Goal: Task Accomplishment & Management: Complete application form

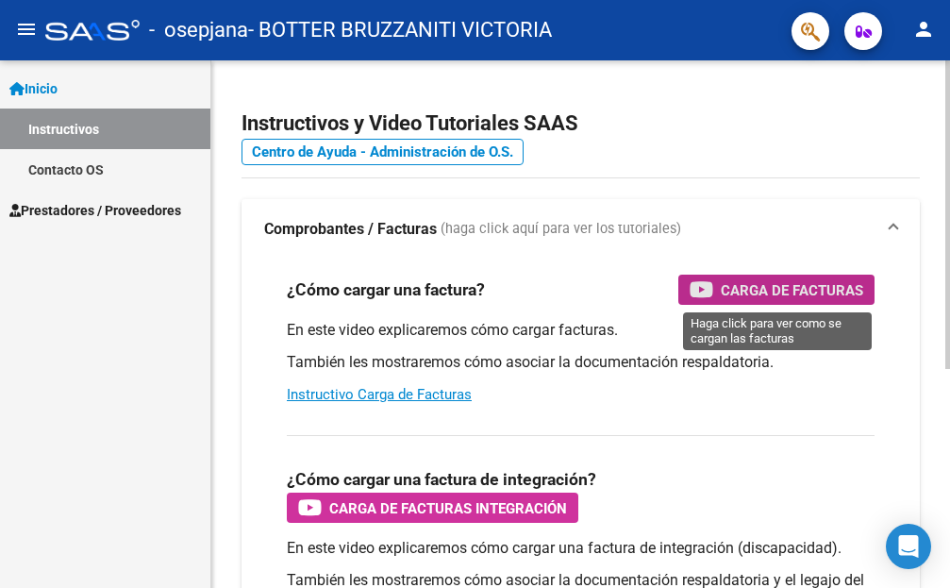
click at [785, 288] on span "Carga de Facturas" at bounding box center [792, 290] width 142 height 24
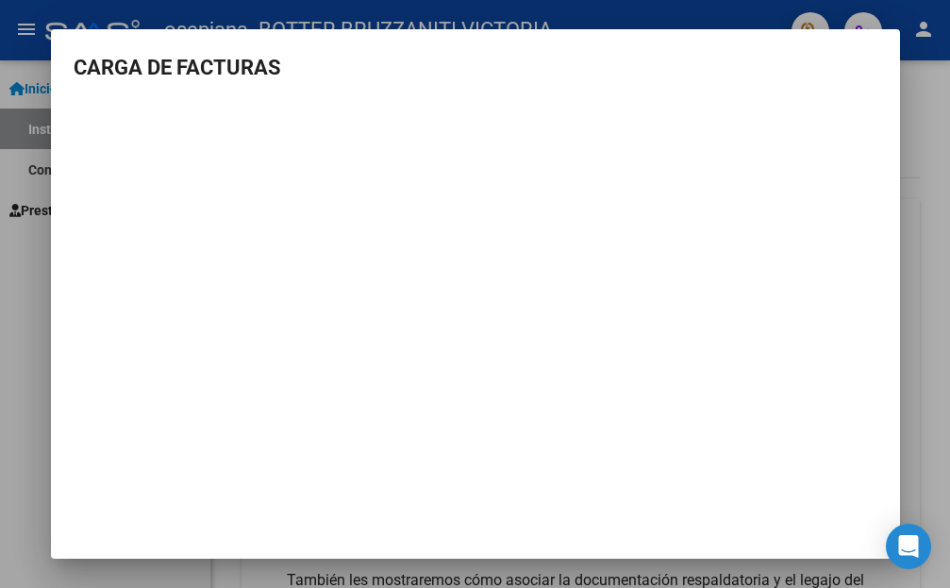
click at [905, 255] on div at bounding box center [475, 294] width 950 height 588
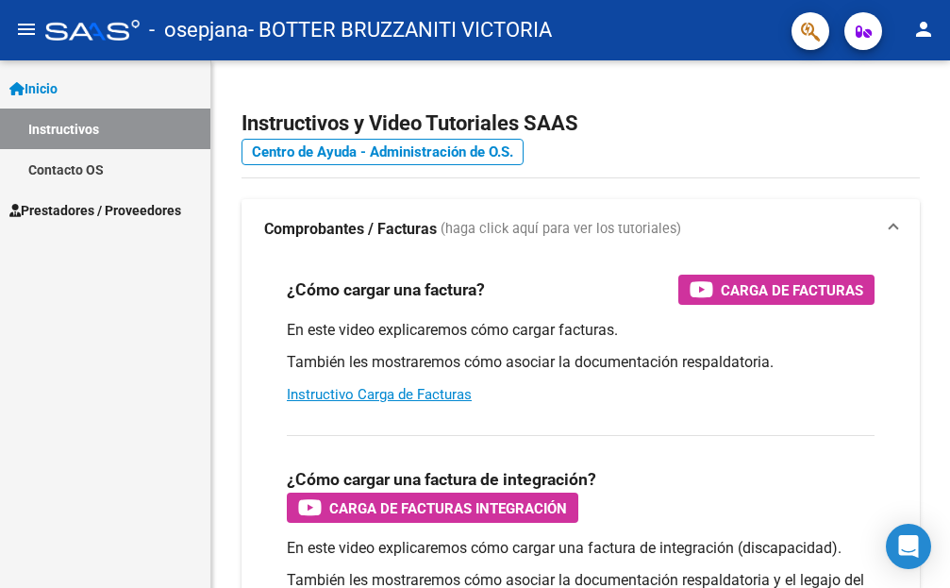
scroll to position [4, 0]
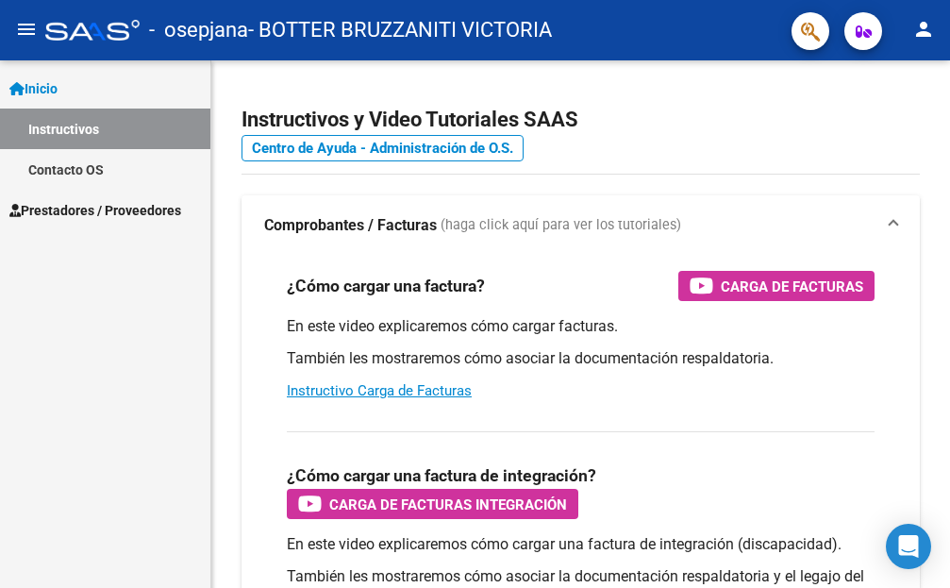
click at [66, 209] on span "Prestadores / Proveedores" at bounding box center [95, 210] width 172 height 21
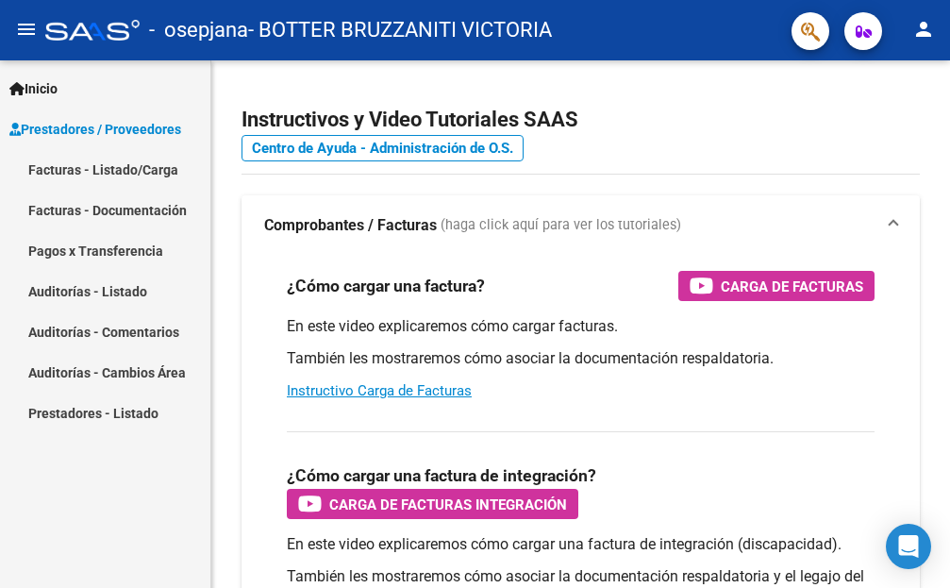
click at [109, 171] on link "Facturas - Listado/Carga" at bounding box center [105, 169] width 210 height 41
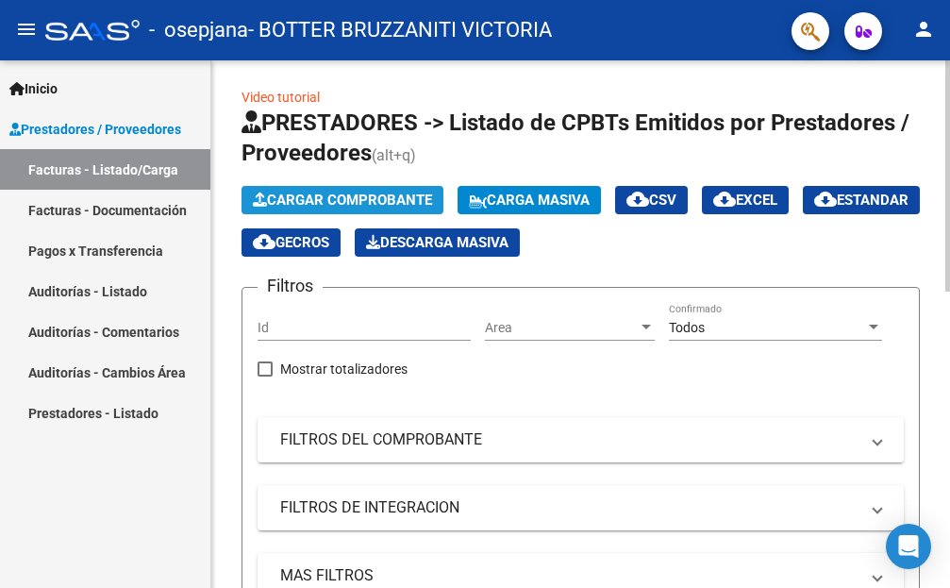
click at [301, 199] on span "Cargar Comprobante" at bounding box center [342, 199] width 179 height 17
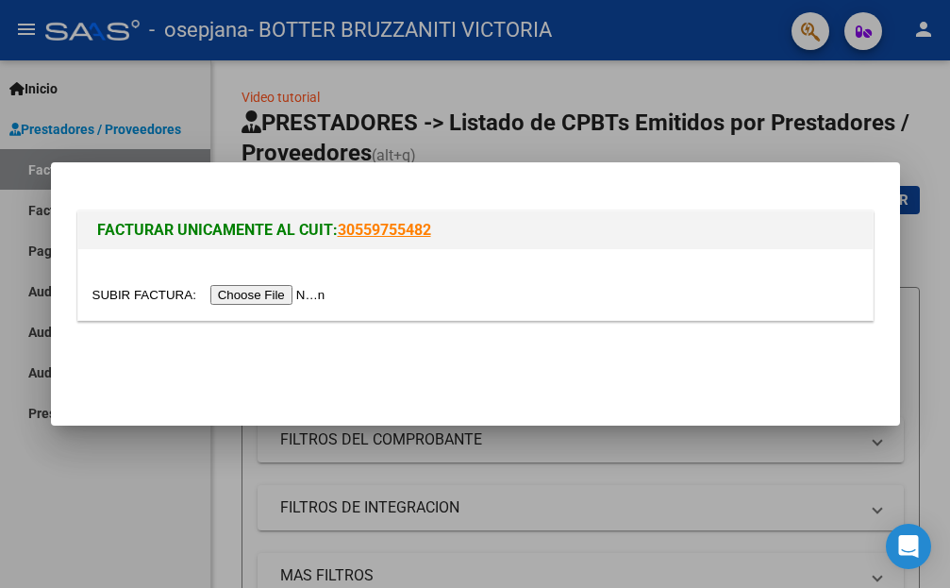
click at [243, 298] on input "file" at bounding box center [211, 295] width 239 height 20
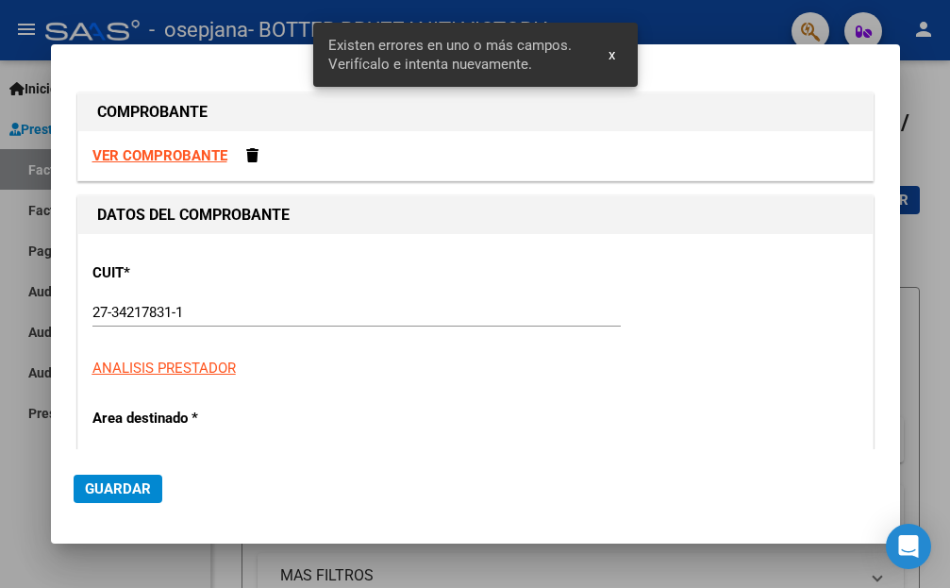
scroll to position [358, 0]
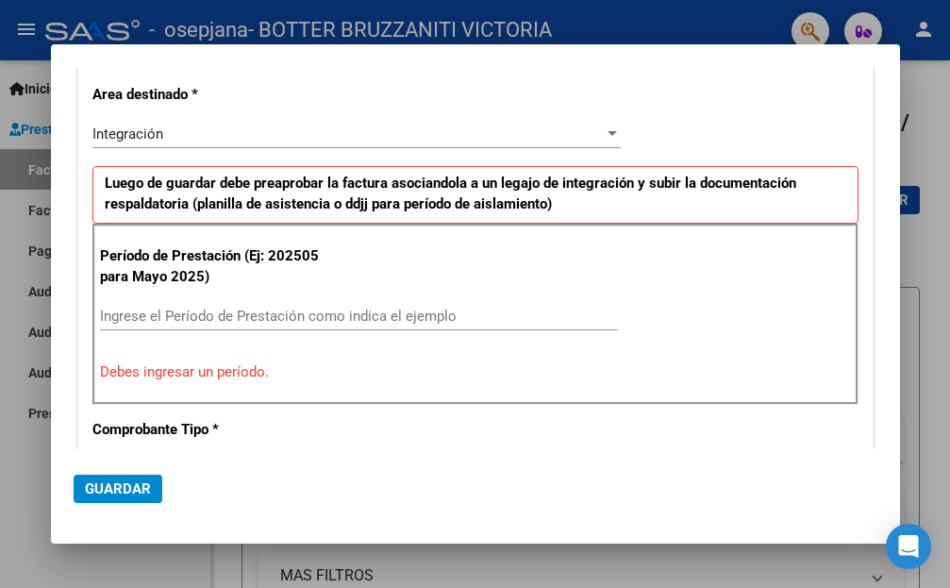
click at [467, 137] on div "Integración" at bounding box center [347, 133] width 511 height 17
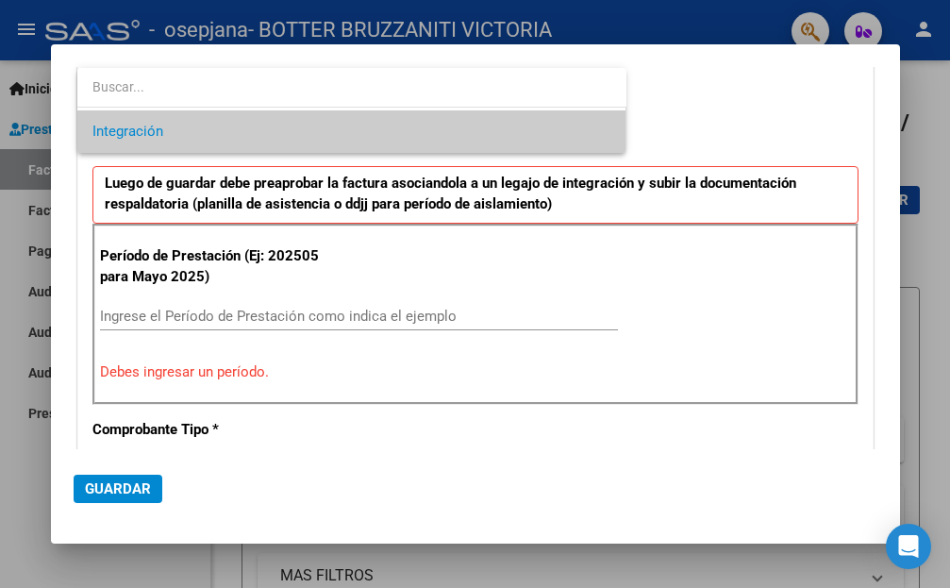
click at [467, 137] on span "Integración" at bounding box center [351, 131] width 519 height 42
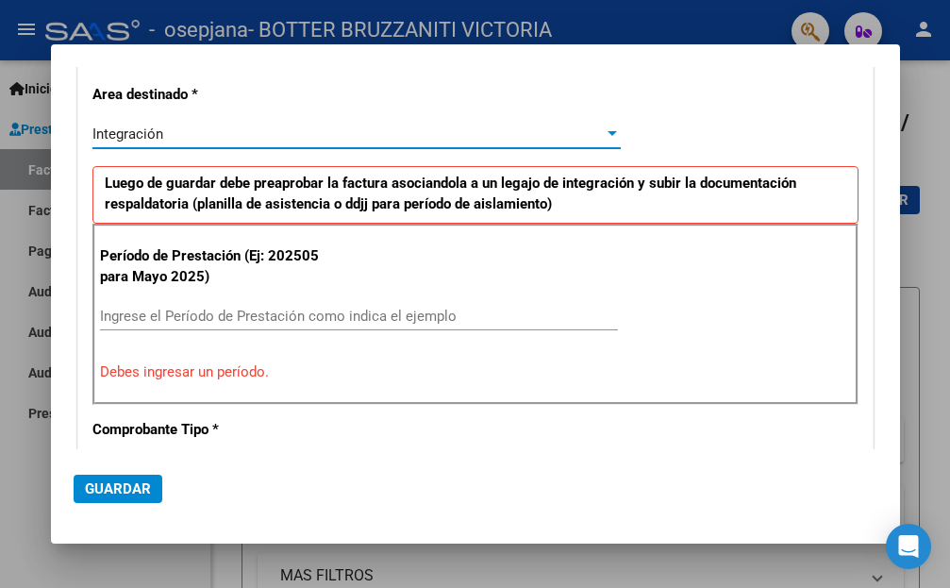
click at [371, 307] on input "Ingrese el Período de Prestación como indica el ejemplo" at bounding box center [359, 315] width 518 height 17
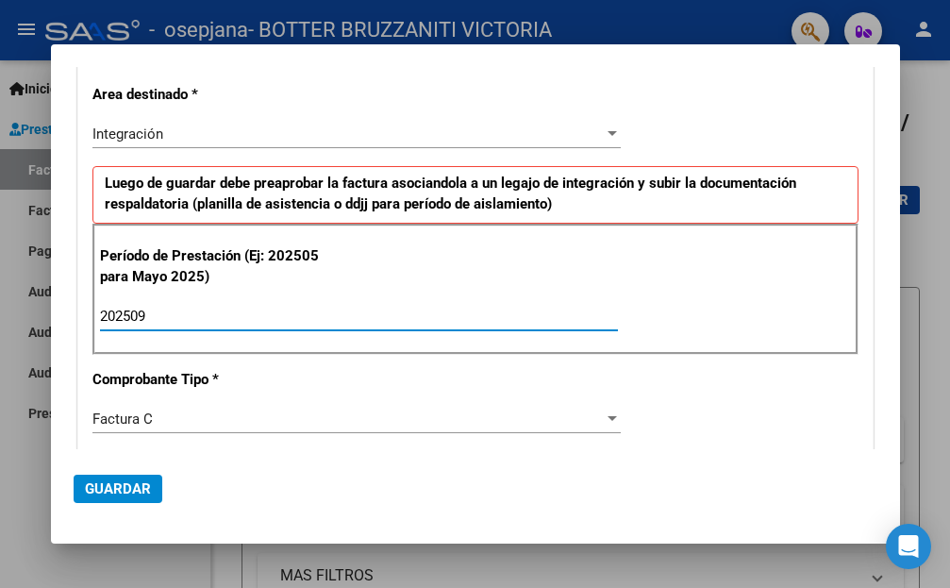
type input "202509"
click at [120, 496] on span "Guardar" at bounding box center [118, 488] width 66 height 17
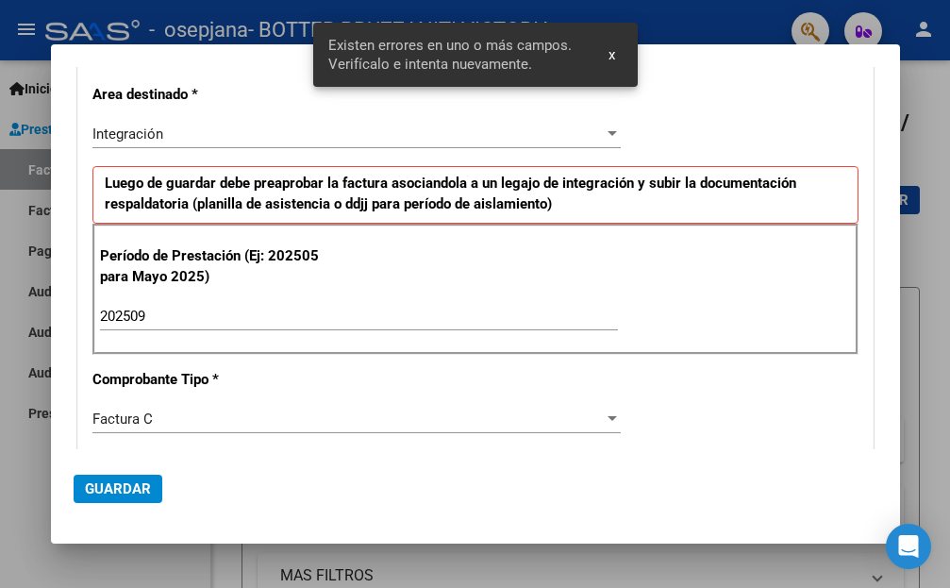
scroll to position [697, 0]
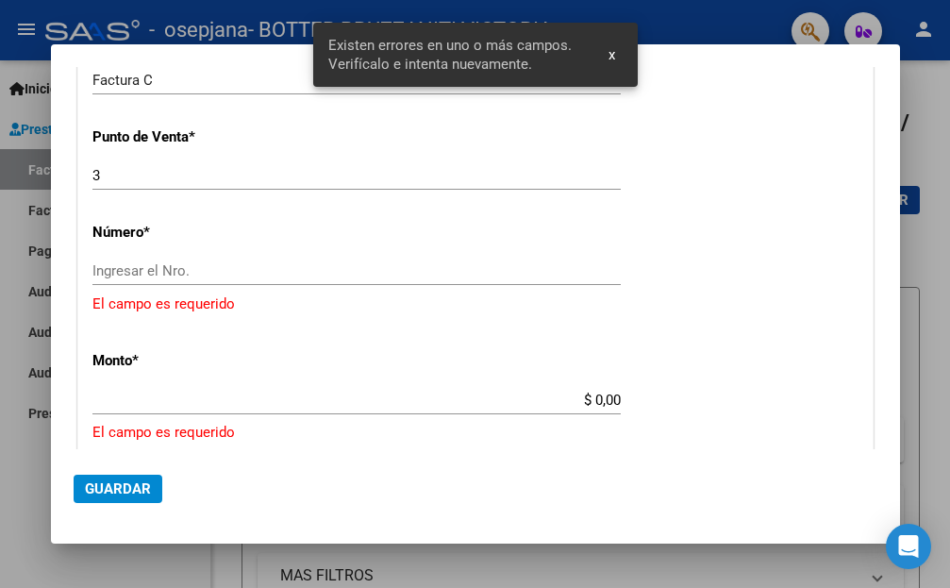
click at [153, 257] on div "Ingresar el Nro." at bounding box center [356, 271] width 528 height 28
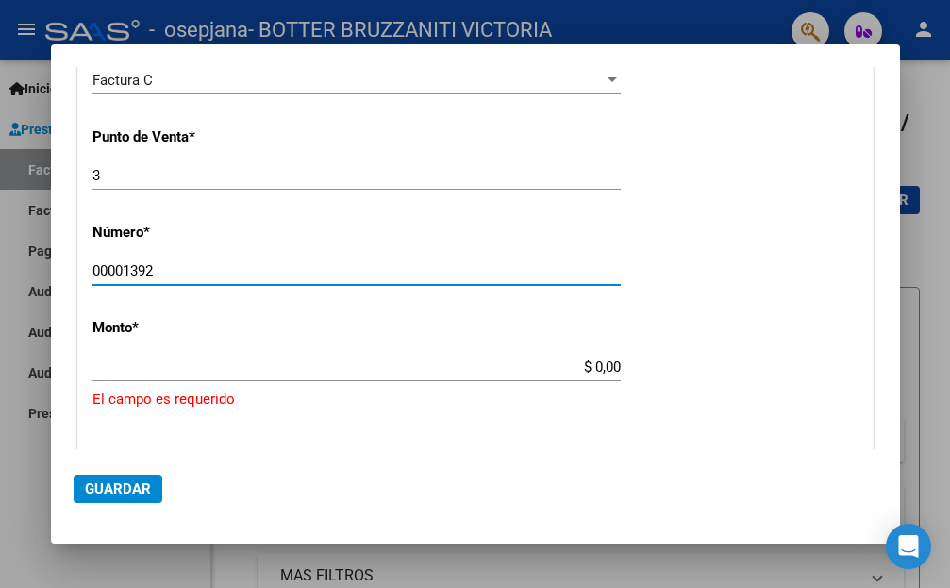
type input "00001392"
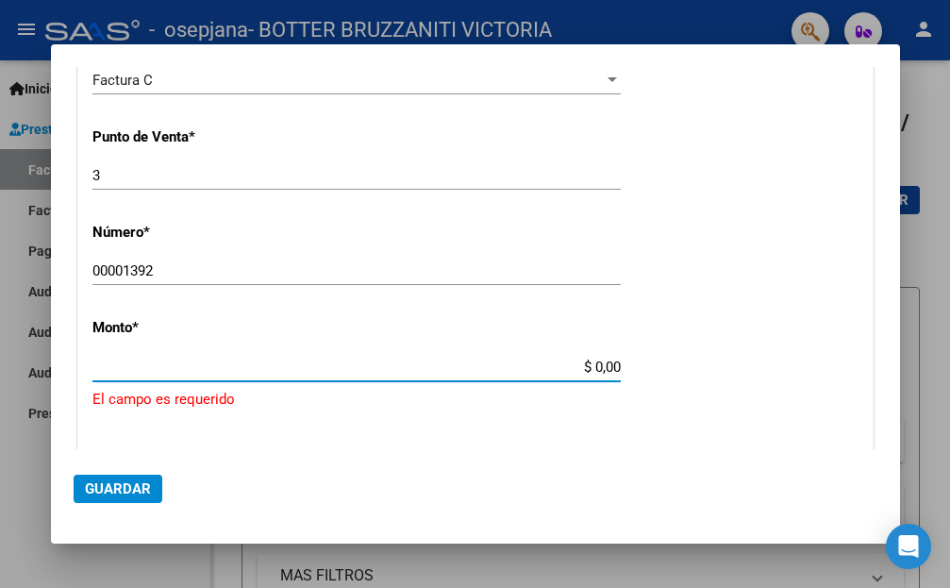
click at [218, 373] on input "$ 0,00" at bounding box center [356, 366] width 528 height 17
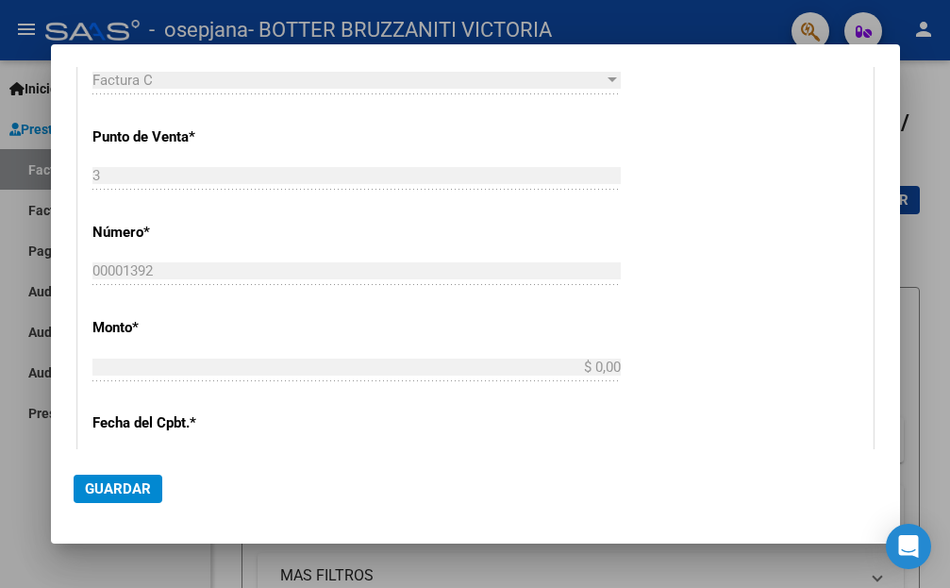
type input "$ 98.964,88"
type input "[DATE]"
type input "75401890452414"
click at [127, 486] on span "Guardar" at bounding box center [118, 488] width 66 height 17
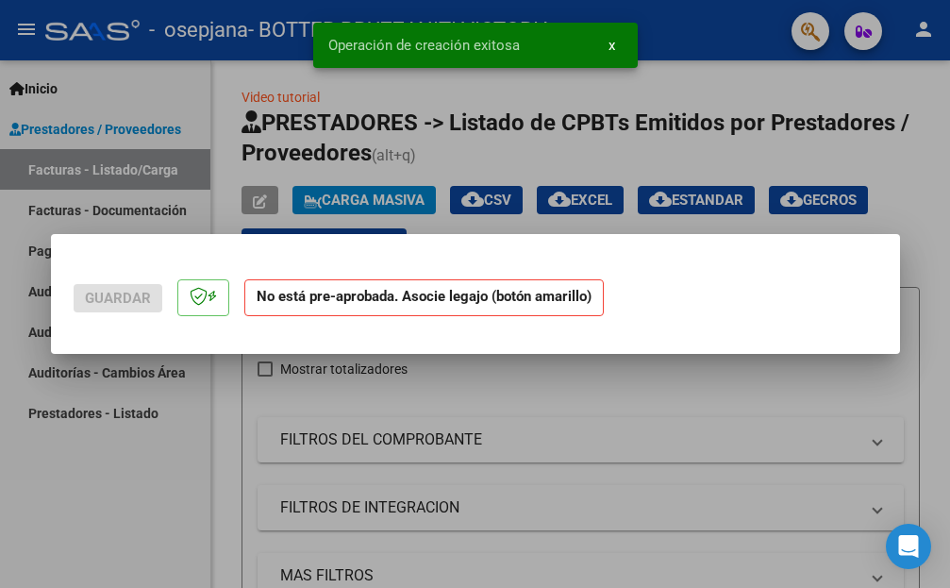
scroll to position [0, 0]
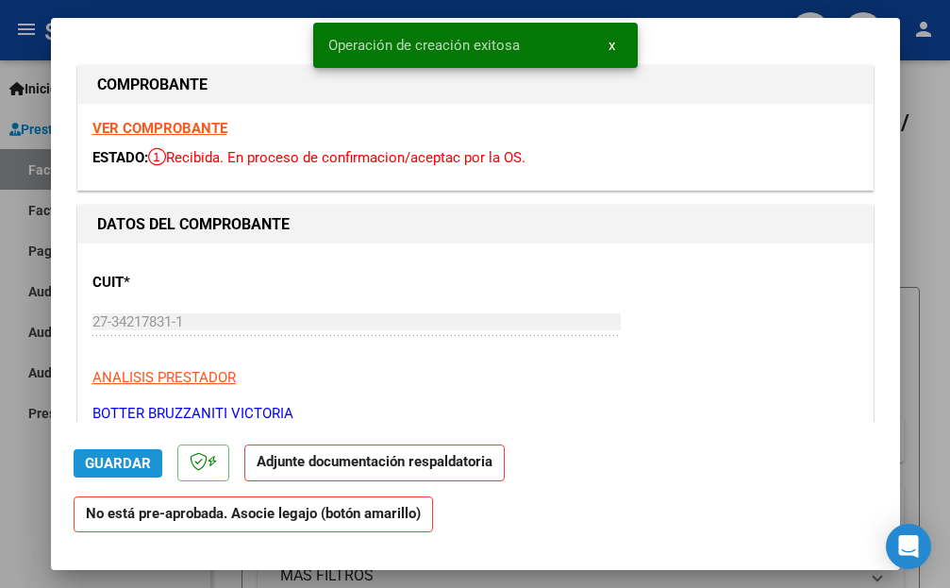
click at [131, 465] on span "Guardar" at bounding box center [118, 463] width 66 height 17
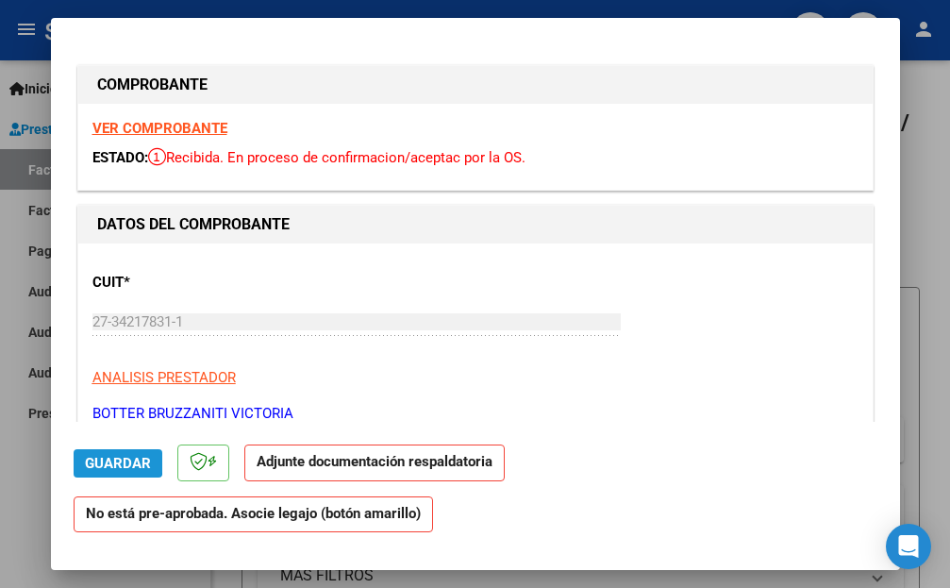
click at [115, 458] on span "Guardar" at bounding box center [118, 463] width 66 height 17
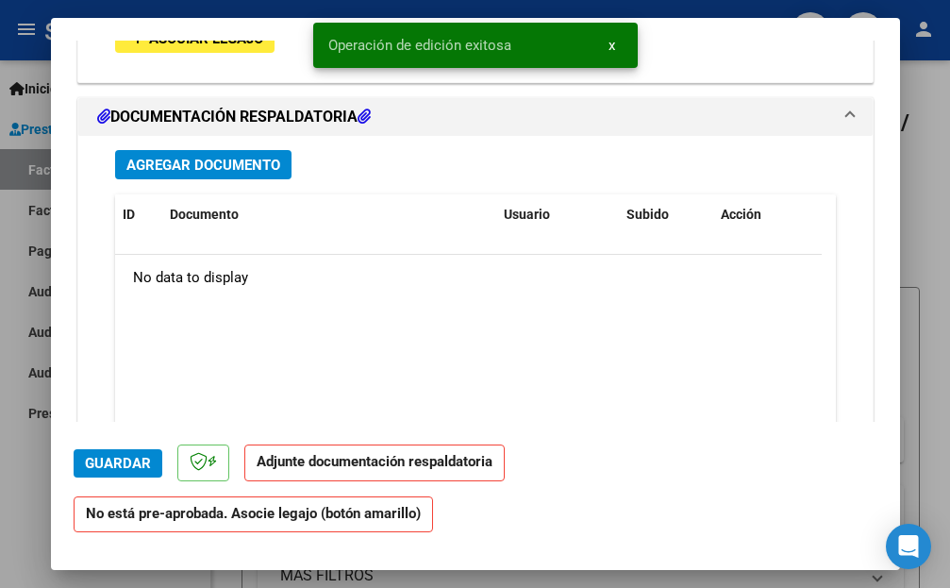
scroll to position [1562, 0]
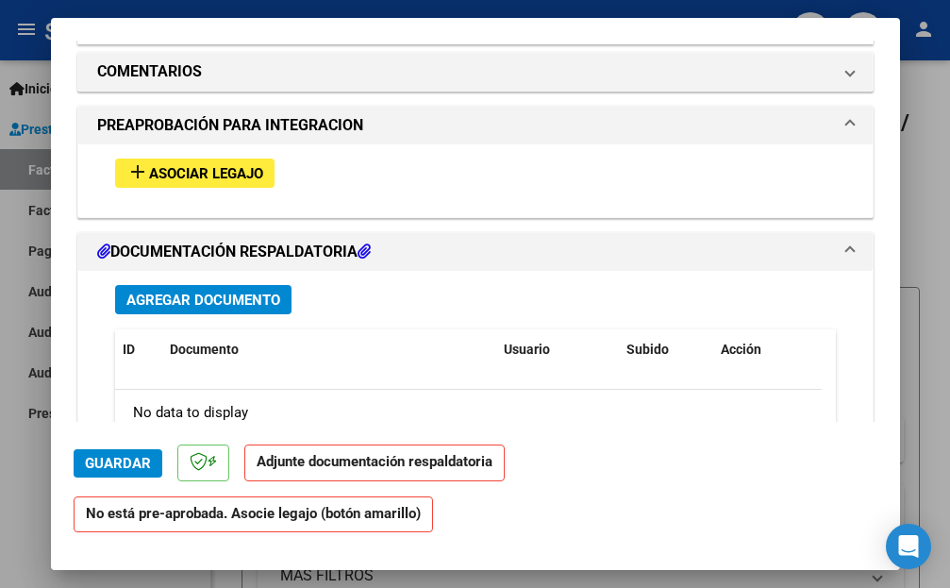
click at [235, 291] on span "Agregar Documento" at bounding box center [203, 299] width 154 height 17
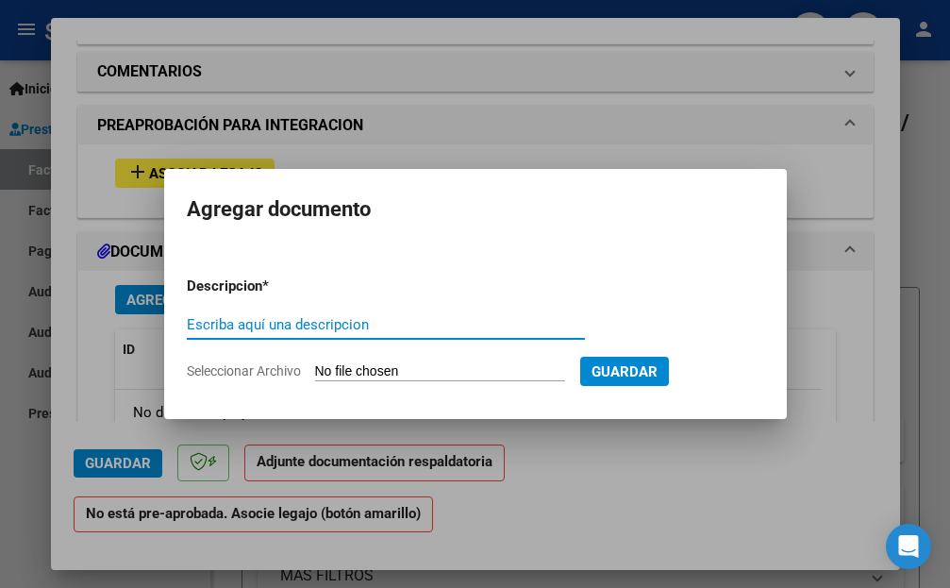
click at [356, 324] on input "Escriba aquí una descripcion" at bounding box center [386, 324] width 398 height 17
type input "planilla asistencia"
click at [419, 373] on input "Seleccionar Archivo" at bounding box center [440, 372] width 250 height 18
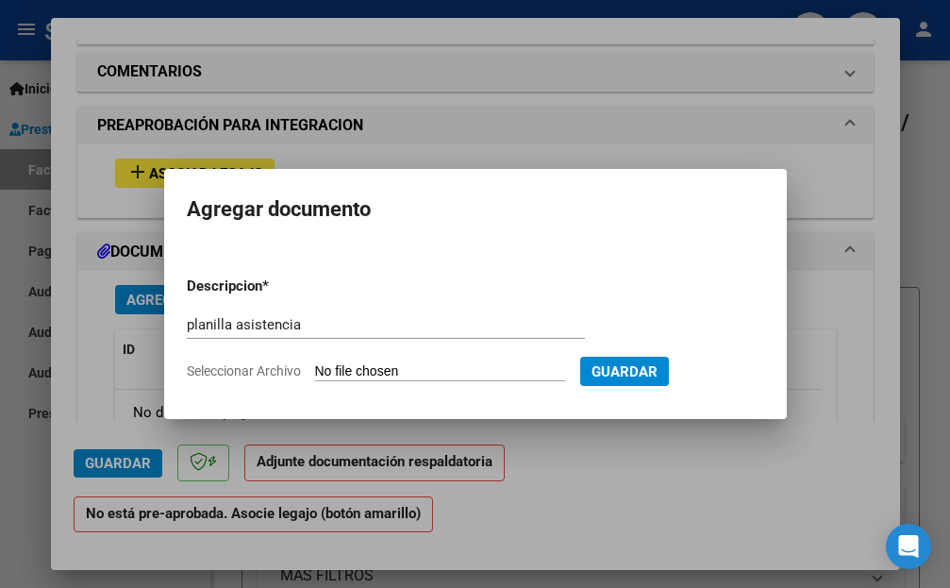
type input "C:\fakepath\[PERSON_NAME] septiembre.pdf"
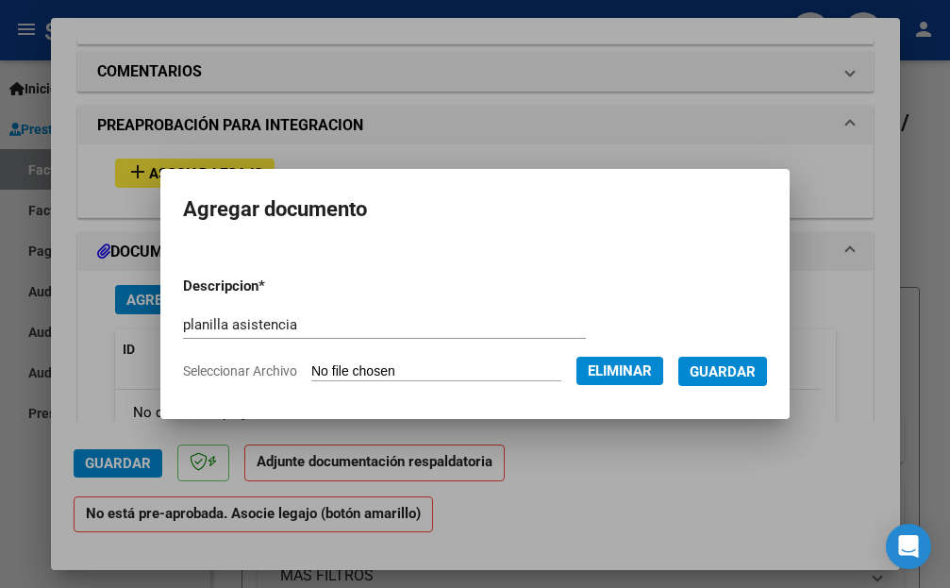
click at [738, 366] on span "Guardar" at bounding box center [722, 371] width 66 height 17
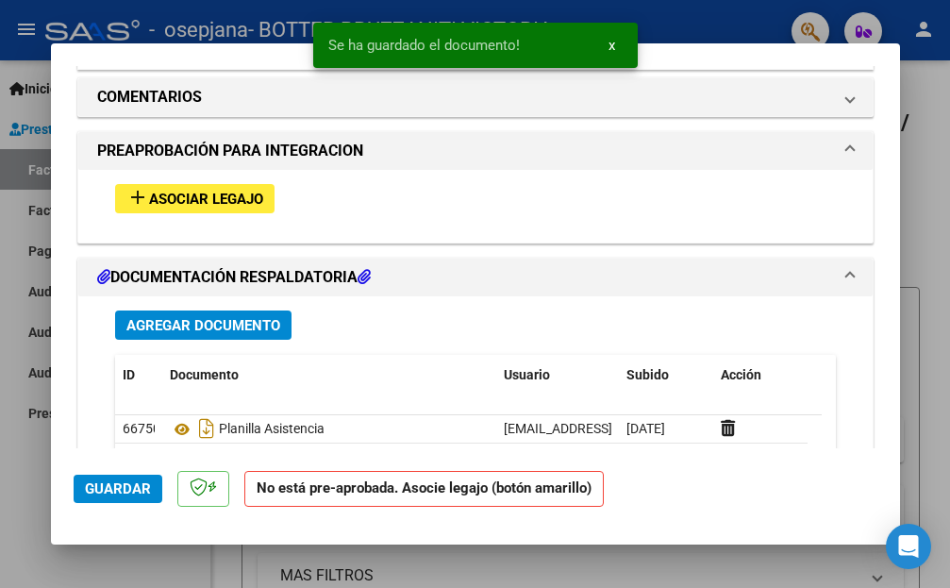
click at [257, 317] on span "Agregar Documento" at bounding box center [203, 325] width 154 height 17
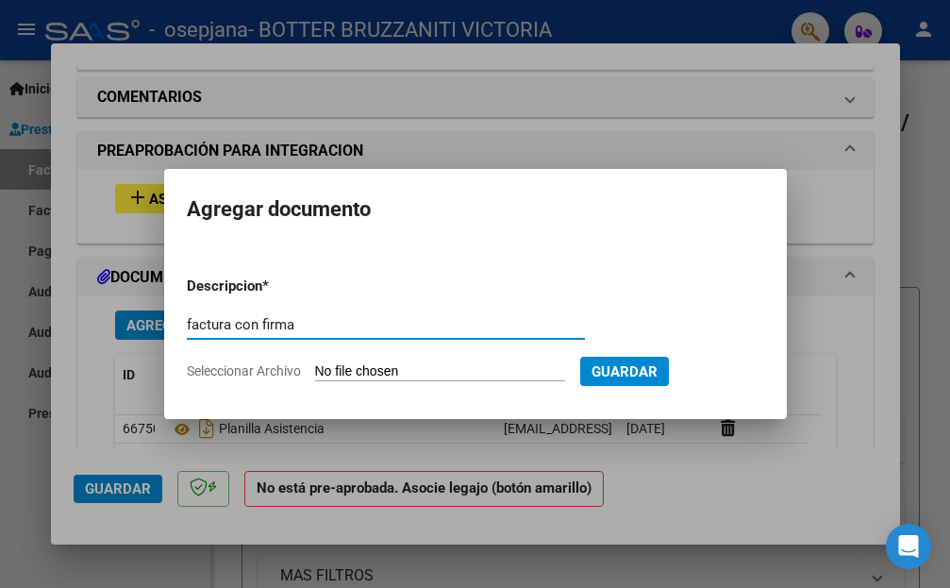
type input "factura con firma"
click at [523, 375] on input "Seleccionar Archivo" at bounding box center [440, 372] width 250 height 18
type input "C:\fakepath\Sebastian factura sep con firma.pdf"
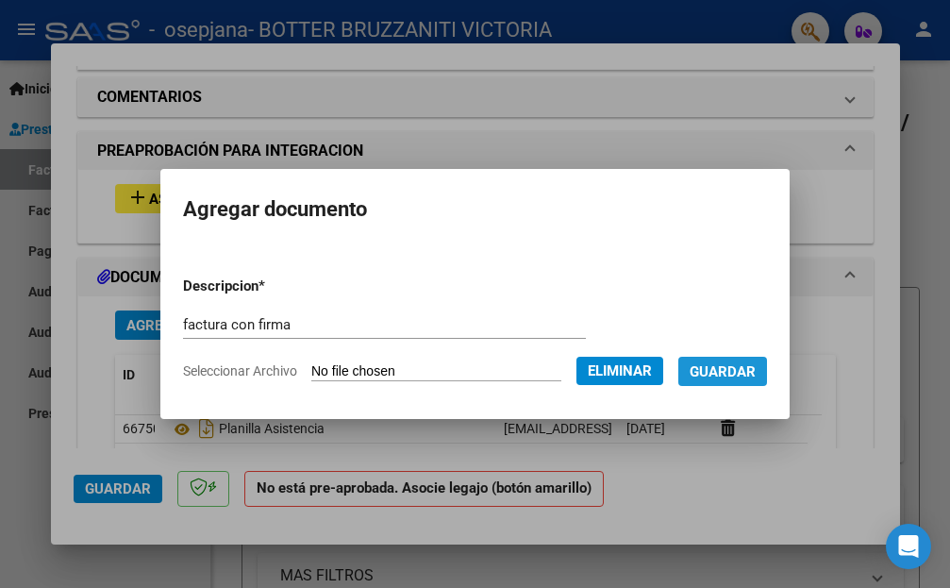
click at [755, 369] on span "Guardar" at bounding box center [722, 371] width 66 height 17
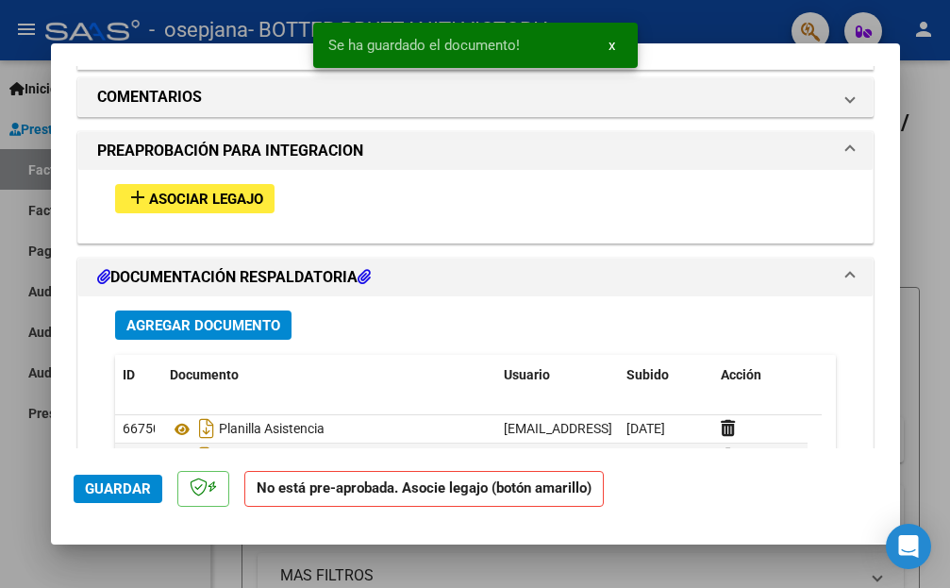
click at [255, 317] on span "Agregar Documento" at bounding box center [203, 325] width 154 height 17
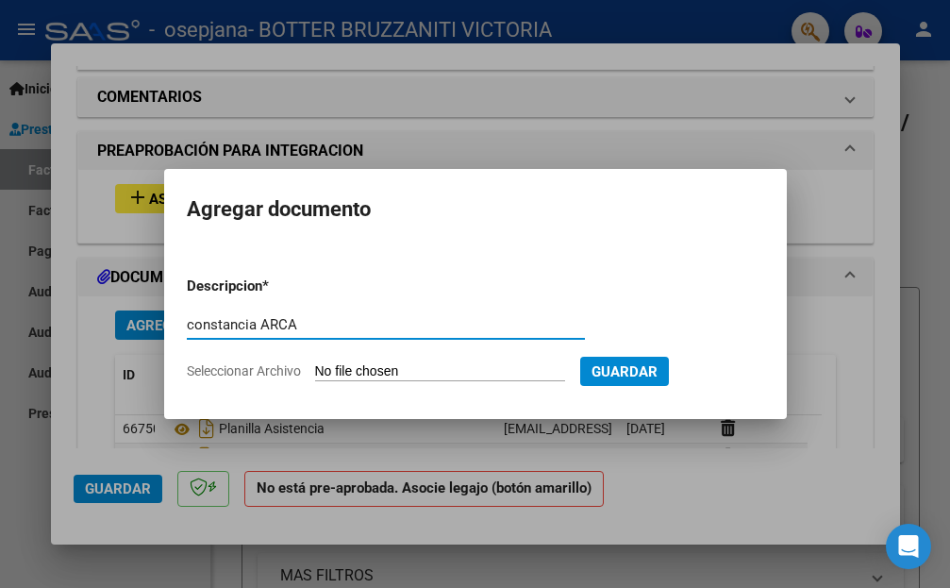
type input "constancia ARCA"
click at [430, 373] on input "Seleccionar Archivo" at bounding box center [440, 372] width 250 height 18
click at [462, 367] on input "Seleccionar Archivo" at bounding box center [440, 372] width 250 height 18
type input "C:\fakepath\Formulario de Impresión de Constancia de Monotributo.pdf"
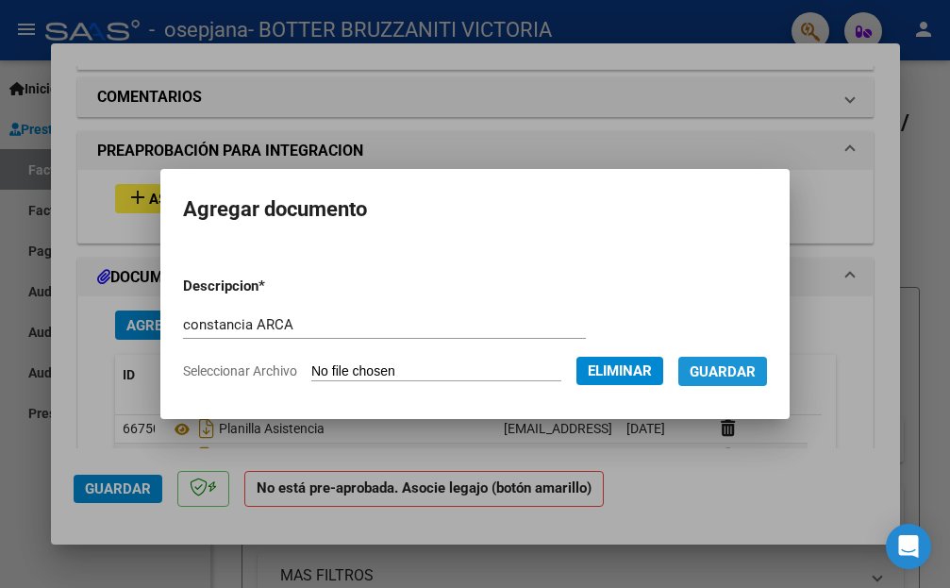
click at [755, 373] on span "Guardar" at bounding box center [722, 371] width 66 height 17
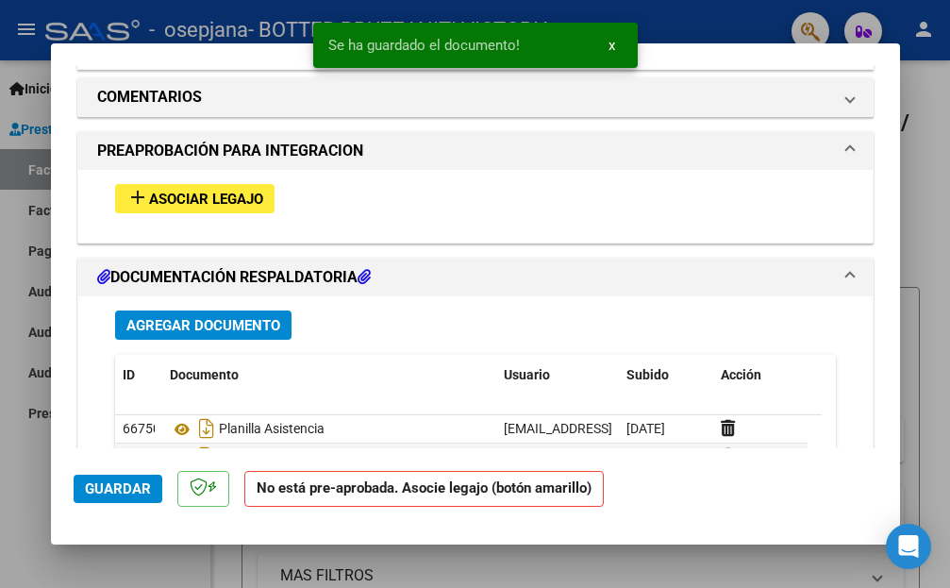
scroll to position [1781, 0]
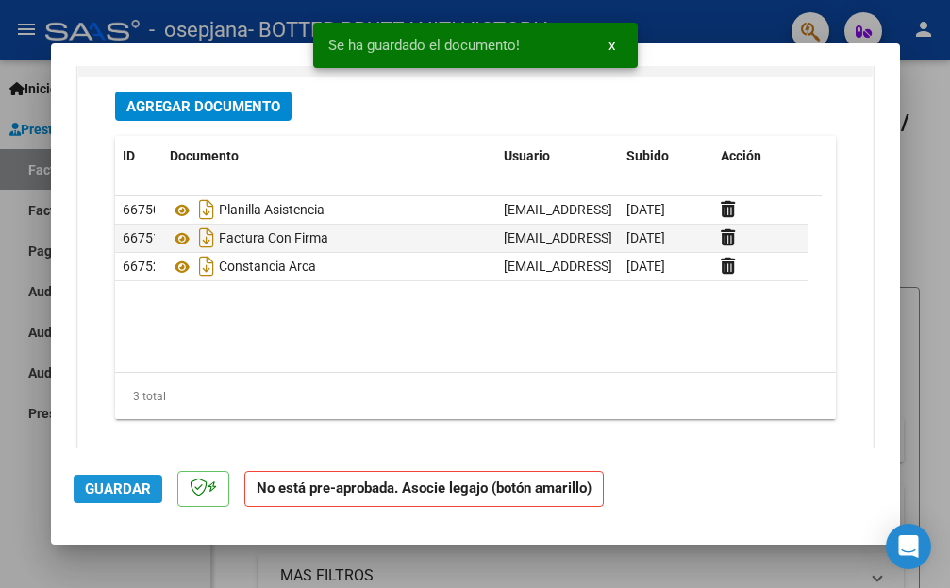
click at [119, 486] on span "Guardar" at bounding box center [118, 488] width 66 height 17
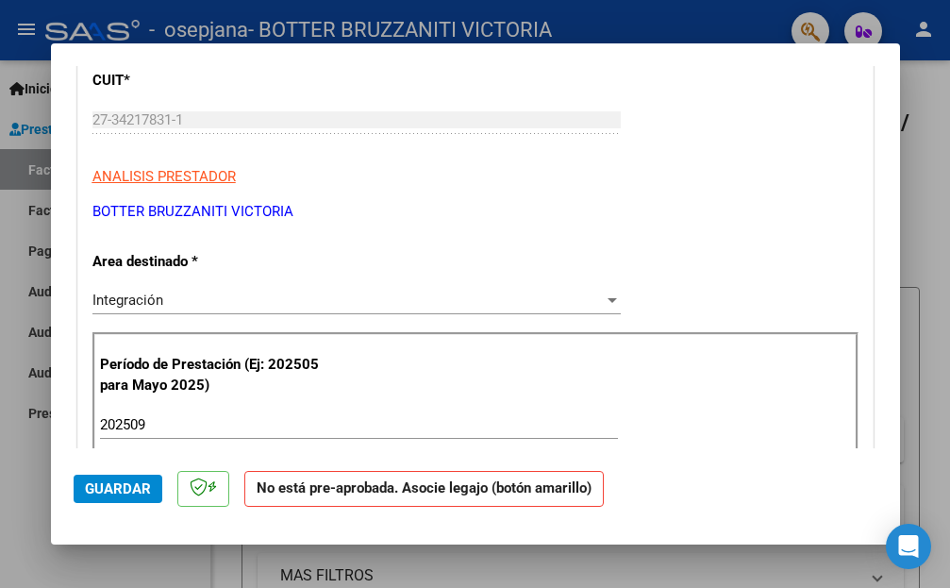
scroll to position [0, 0]
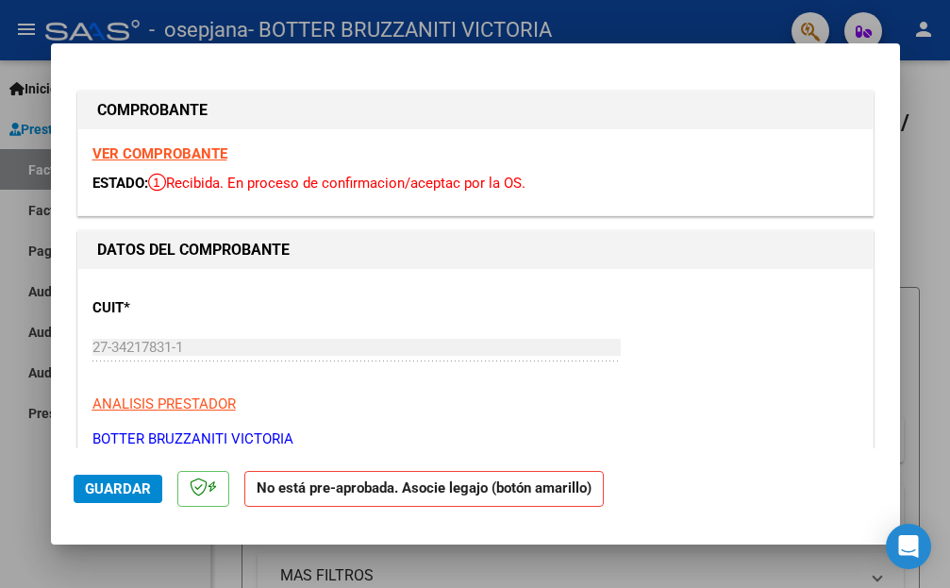
click at [11, 336] on div at bounding box center [475, 294] width 950 height 588
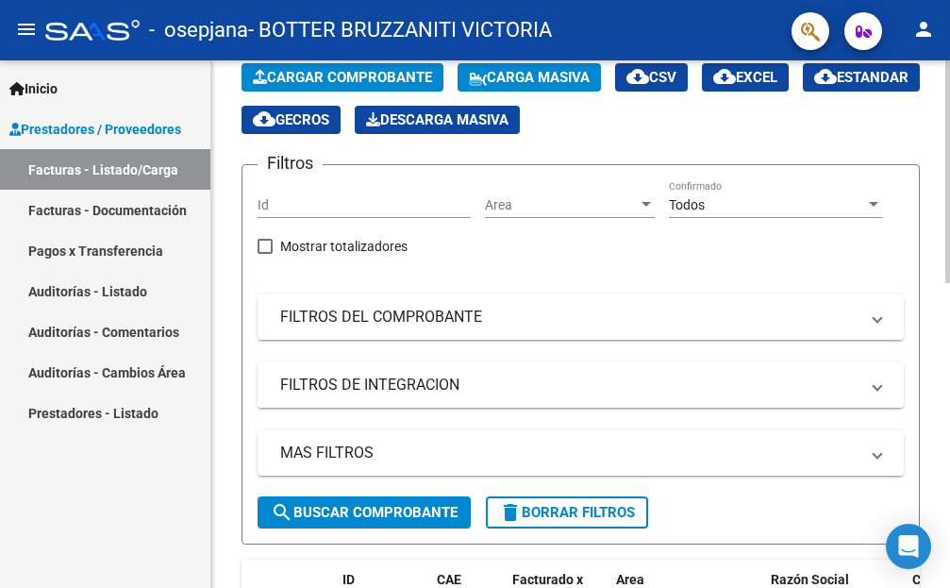
scroll to position [709, 0]
